Goal: Find specific page/section: Find specific page/section

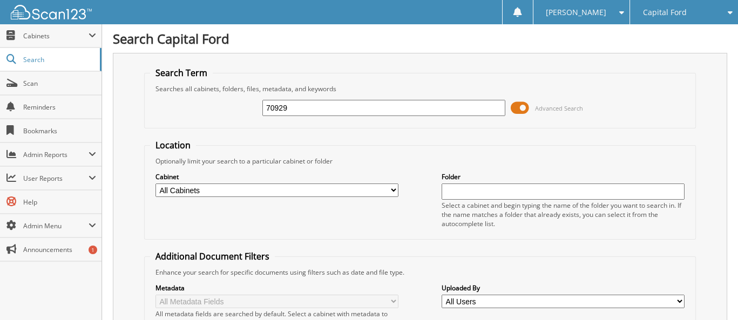
type input "70929"
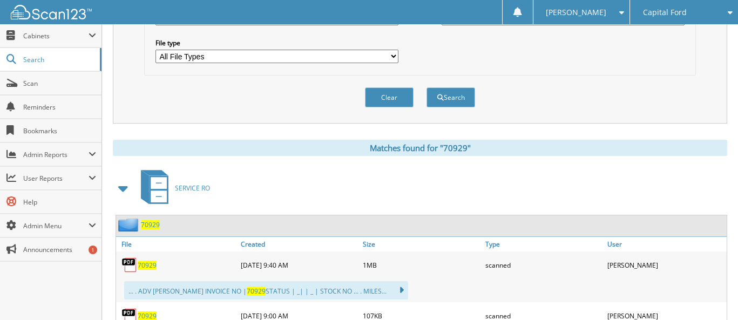
scroll to position [486, 0]
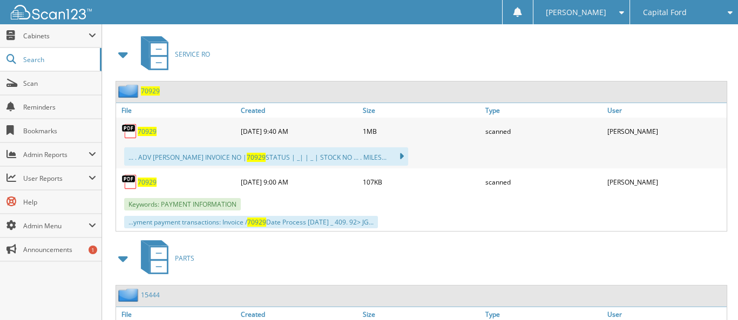
click at [148, 178] on span "70929" at bounding box center [147, 182] width 19 height 9
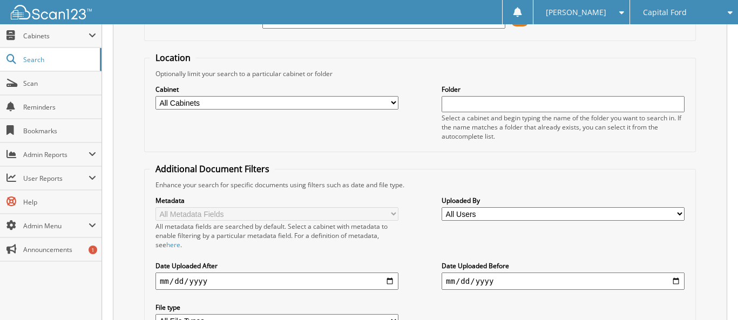
scroll to position [0, 0]
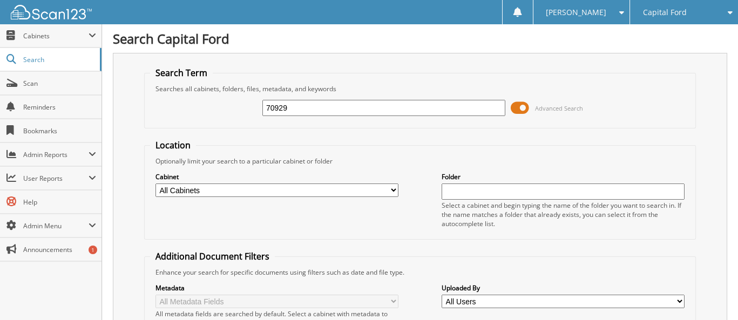
drag, startPoint x: 268, startPoint y: 107, endPoint x: 297, endPoint y: 107, distance: 29.2
click at [297, 107] on input "70929" at bounding box center [383, 108] width 243 height 16
type input "70320"
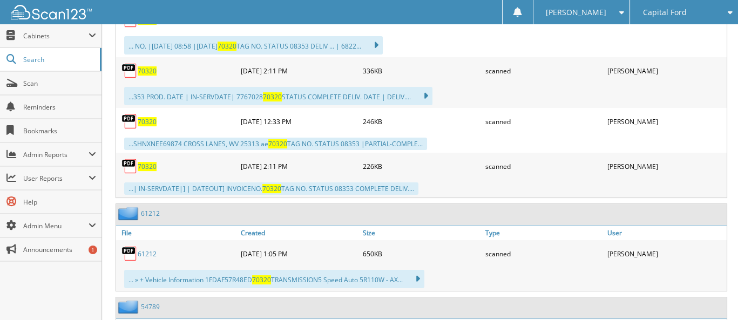
scroll to position [594, 0]
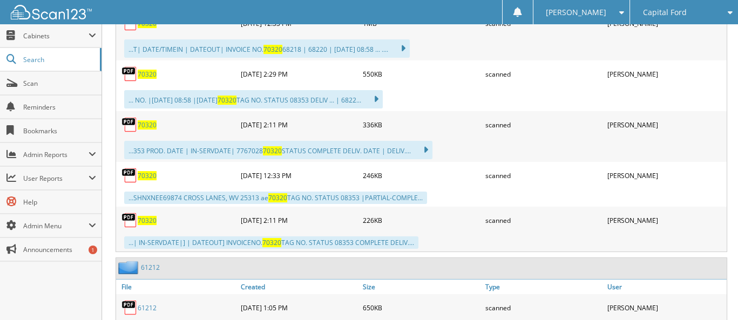
click at [146, 216] on span "70320" at bounding box center [147, 220] width 19 height 9
click at [142, 120] on span "70320" at bounding box center [147, 124] width 19 height 9
click at [149, 171] on span "70320" at bounding box center [147, 175] width 19 height 9
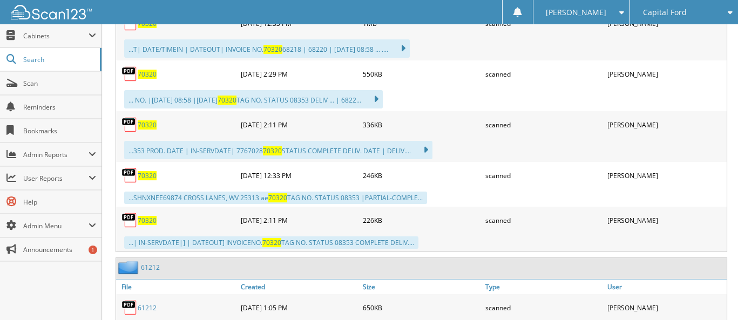
click at [150, 216] on span "70320" at bounding box center [147, 220] width 19 height 9
click at [24, 83] on span "Scan" at bounding box center [59, 83] width 73 height 9
